Goal: Task Accomplishment & Management: Manage account settings

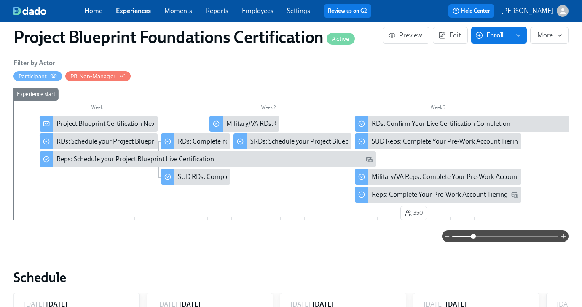
scroll to position [0, 904]
click at [250, 11] on link "Employees" at bounding box center [258, 11] width 32 height 8
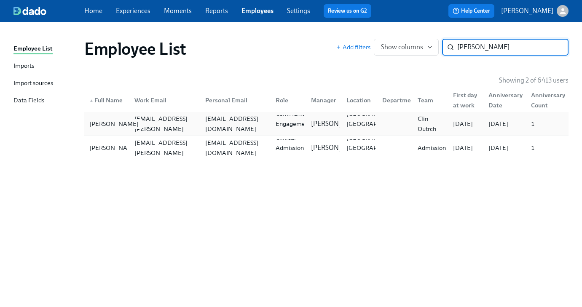
type input "kassan"
click at [121, 122] on div "Kassandra Banko" at bounding box center [114, 124] width 56 height 10
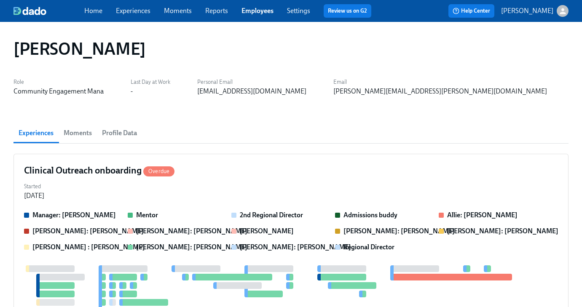
click at [125, 132] on span "Profile Data" at bounding box center [119, 133] width 35 height 12
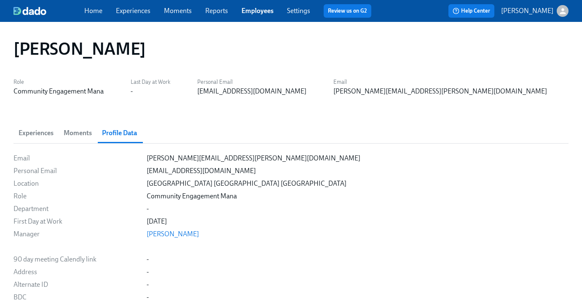
click at [135, 16] on div "Home Experiences Moments Reports Employees Settings Review us on G2" at bounding box center [231, 10] width 294 height 13
click at [136, 12] on link "Experiences" at bounding box center [133, 11] width 35 height 8
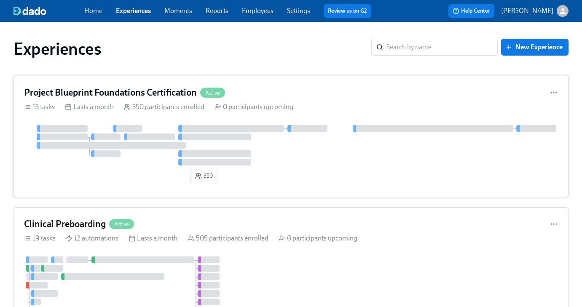
click at [153, 95] on h4 "Project Blueprint Foundations Certification" at bounding box center [110, 92] width 173 height 13
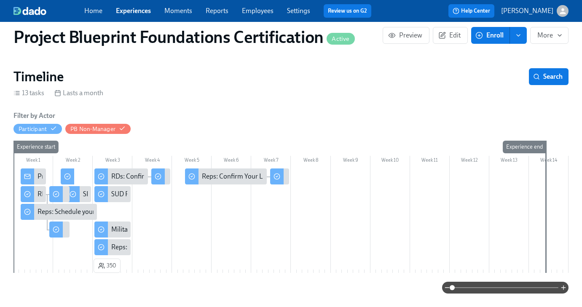
scroll to position [83, 0]
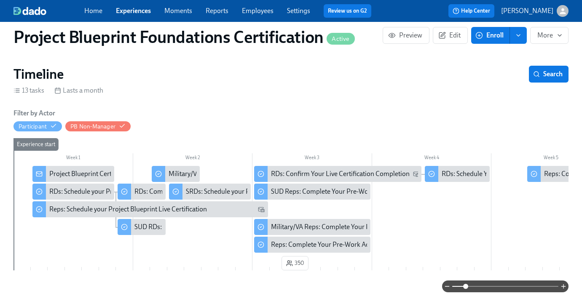
drag, startPoint x: 451, startPoint y: 286, endPoint x: 466, endPoint y: 286, distance: 14.8
click at [466, 286] on span at bounding box center [465, 286] width 5 height 5
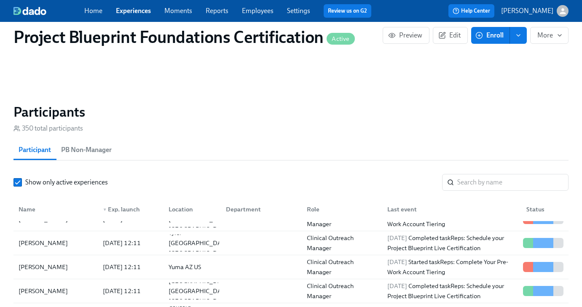
scroll to position [621, 0]
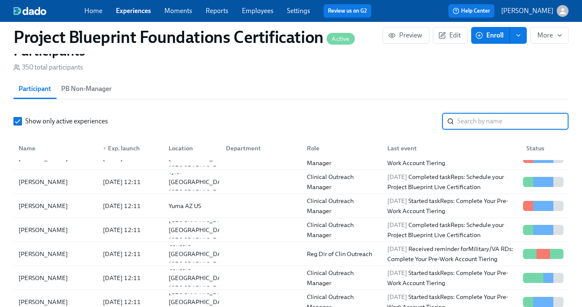
click at [465, 124] on input "search" at bounding box center [512, 121] width 111 height 17
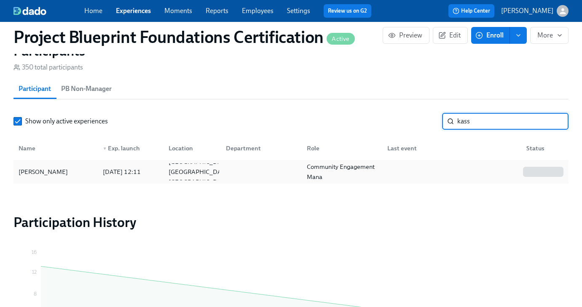
type input "kass"
click at [61, 177] on div "Kassandra Banko" at bounding box center [43, 172] width 56 height 10
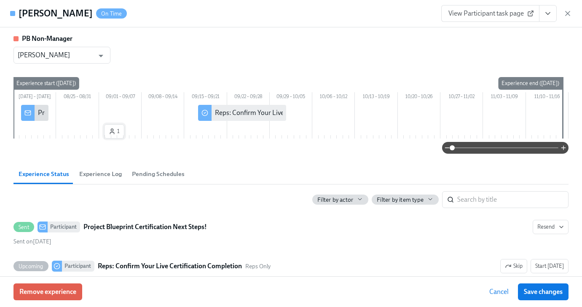
click at [114, 136] on span "1" at bounding box center [114, 131] width 11 height 8
click at [115, 135] on icon "button" at bounding box center [112, 131] width 7 height 7
click at [102, 179] on span "Experience Log" at bounding box center [100, 174] width 43 height 10
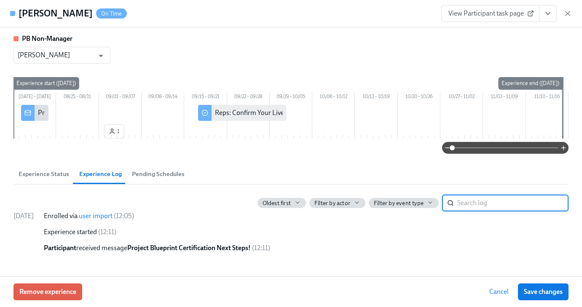
click at [157, 179] on span "Pending Schedules" at bounding box center [158, 174] width 53 height 10
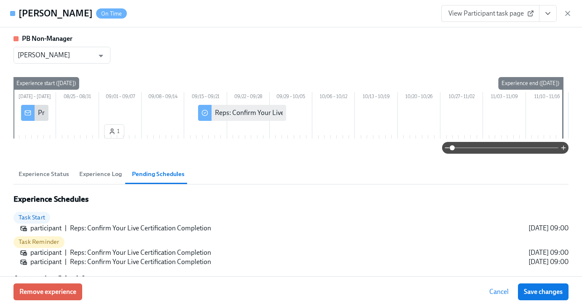
scroll to position [35, 0]
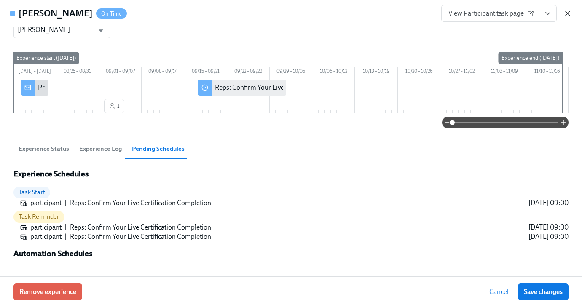
click at [565, 13] on icon "button" at bounding box center [568, 13] width 8 height 8
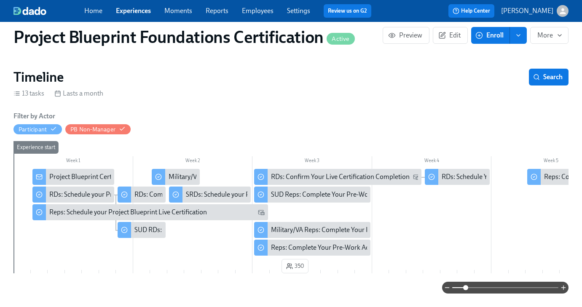
scroll to position [87, 0]
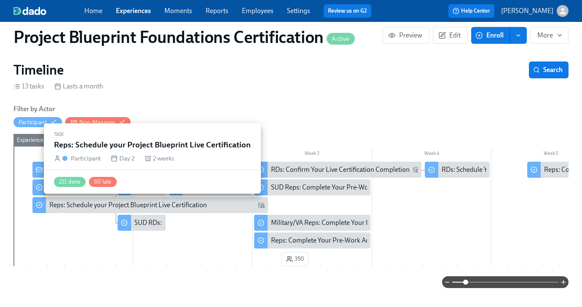
click at [262, 207] on icon at bounding box center [261, 205] width 7 height 7
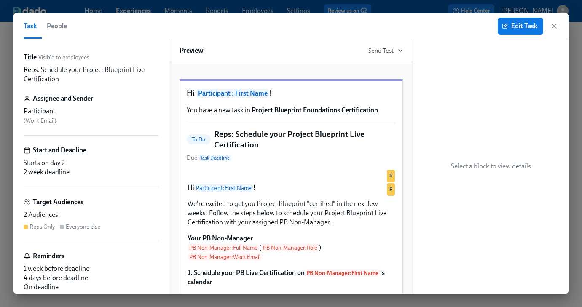
click at [92, 209] on div "Target Audiences 2 Audiences Reps Only Everyone else" at bounding box center [91, 220] width 135 height 44
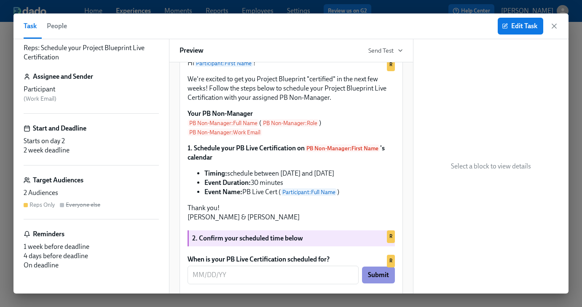
scroll to position [118, 0]
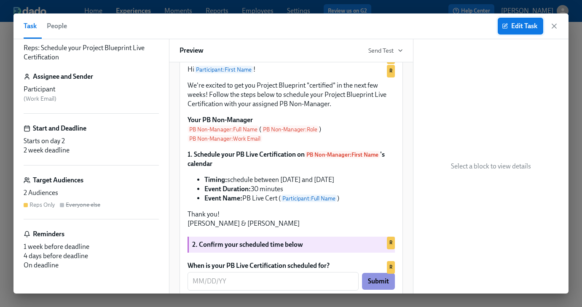
click at [522, 28] on span "Edit Task" at bounding box center [521, 26] width 34 height 8
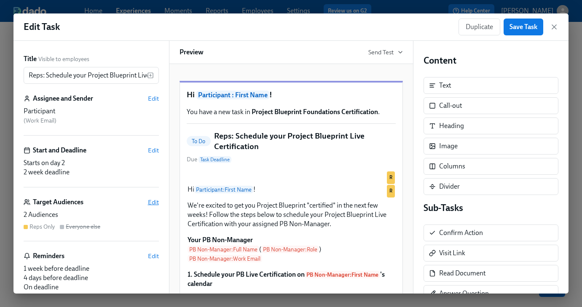
click at [151, 204] on span "Edit" at bounding box center [153, 202] width 11 height 8
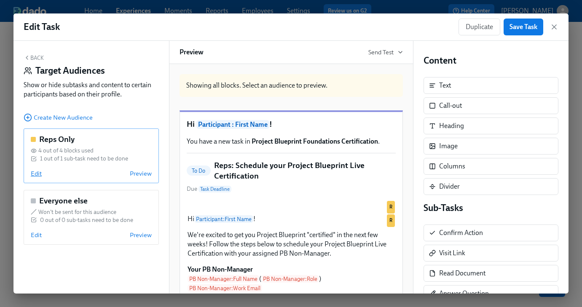
click at [38, 176] on span "Edit" at bounding box center [36, 173] width 11 height 8
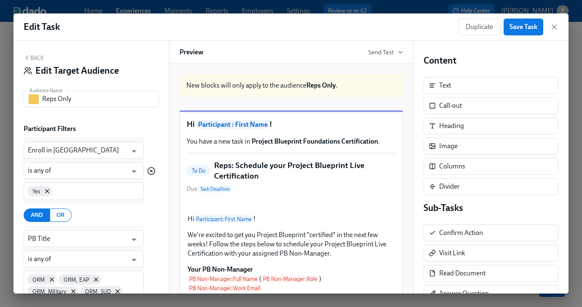
click at [152, 173] on icon "button" at bounding box center [151, 171] width 8 height 8
type input "PB Title"
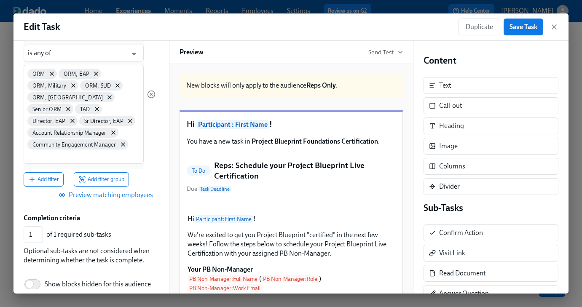
scroll to position [158, 0]
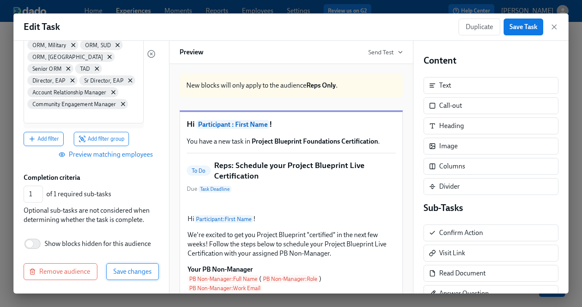
click at [135, 270] on span "Save changes" at bounding box center [132, 272] width 38 height 8
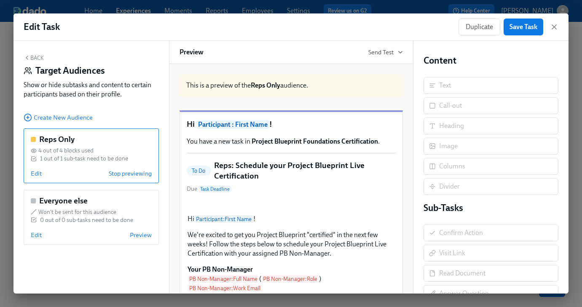
click at [39, 57] on button "Back" at bounding box center [34, 57] width 20 height 7
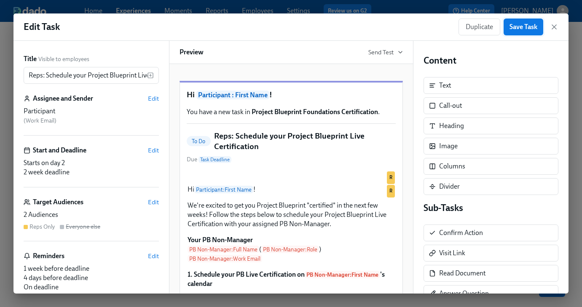
click at [513, 29] on span "Save Task" at bounding box center [524, 27] width 28 height 8
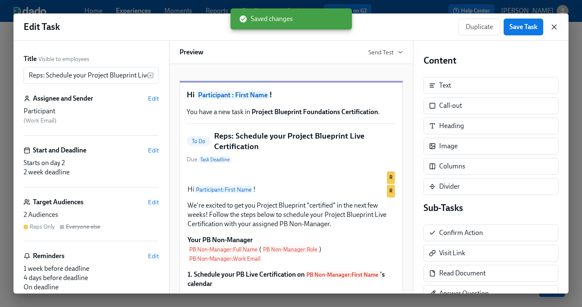
click at [552, 27] on icon "button" at bounding box center [554, 27] width 8 height 8
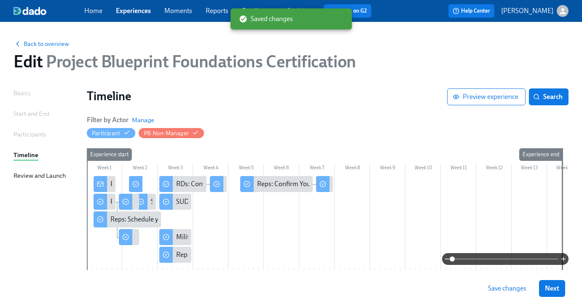
click at [512, 289] on span "Save changes" at bounding box center [507, 289] width 38 height 8
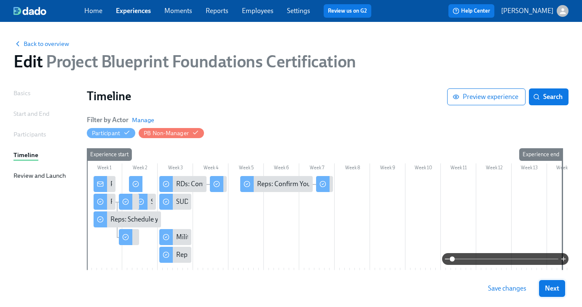
click at [563, 286] on button "Next" at bounding box center [552, 288] width 26 height 17
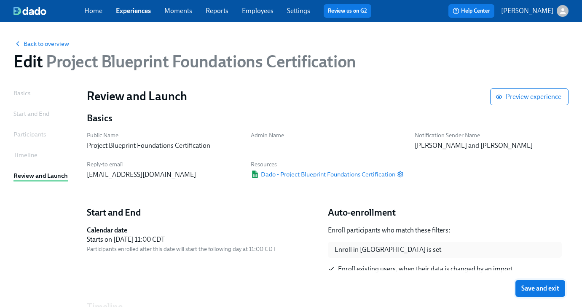
click at [547, 290] on span "Save and exit" at bounding box center [541, 289] width 38 height 8
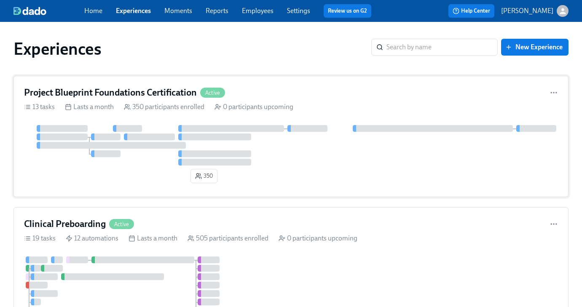
click at [139, 93] on h4 "Project Blueprint Foundations Certification" at bounding box center [110, 92] width 173 height 13
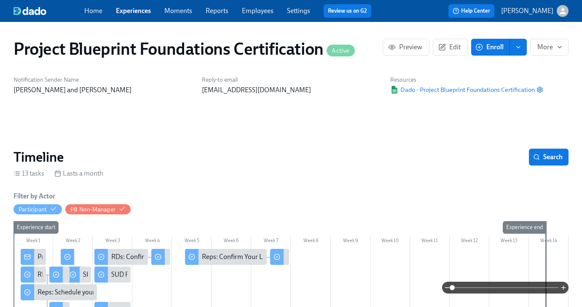
scroll to position [0, 904]
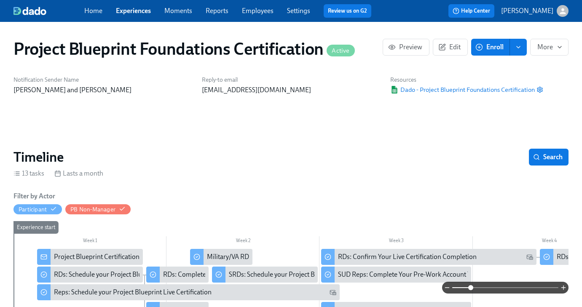
drag, startPoint x: 454, startPoint y: 288, endPoint x: 472, endPoint y: 288, distance: 18.6
click at [472, 288] on span at bounding box center [470, 287] width 5 height 5
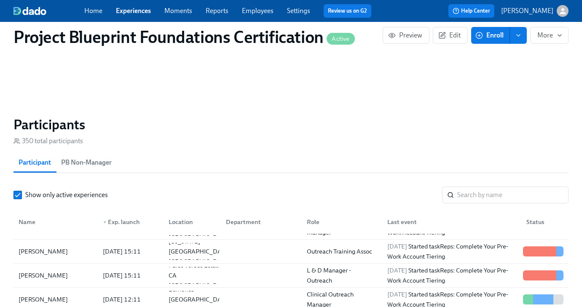
scroll to position [86, 0]
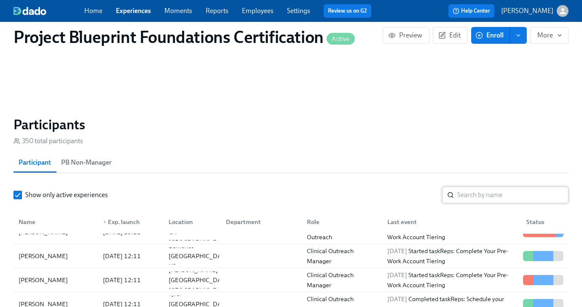
click at [527, 202] on input "search" at bounding box center [512, 195] width 111 height 17
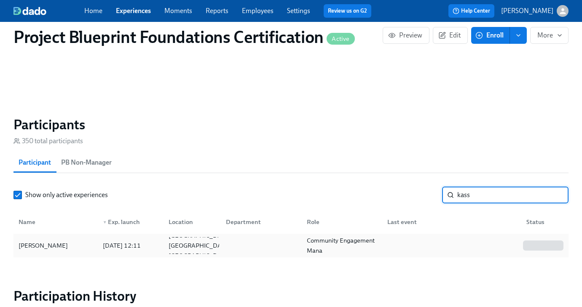
type input "kass"
click at [62, 251] on div "Kassandra Banko" at bounding box center [43, 246] width 56 height 10
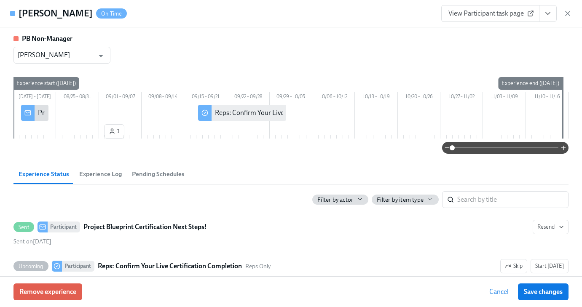
click at [113, 179] on span "Experience Log" at bounding box center [100, 174] width 43 height 10
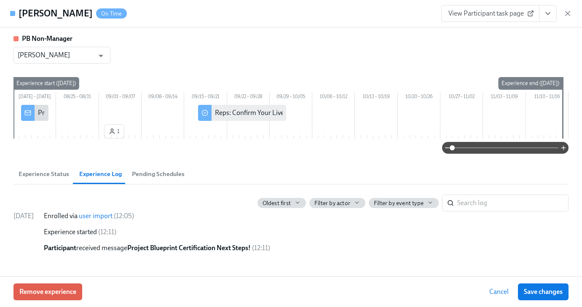
click at [145, 179] on span "Pending Schedules" at bounding box center [158, 174] width 53 height 10
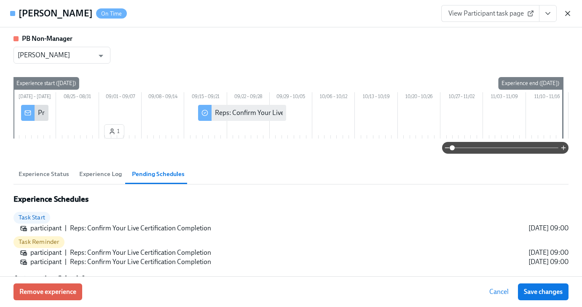
click at [564, 13] on icon "button" at bounding box center [568, 13] width 8 height 8
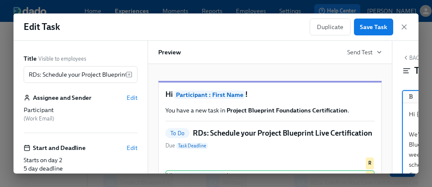
scroll to position [102, 0]
drag, startPoint x: 0, startPoint y: 0, endPoint x: 404, endPoint y: 25, distance: 405.1
click at [404, 25] on icon "button" at bounding box center [404, 27] width 8 height 8
